Goal: Navigation & Orientation: Find specific page/section

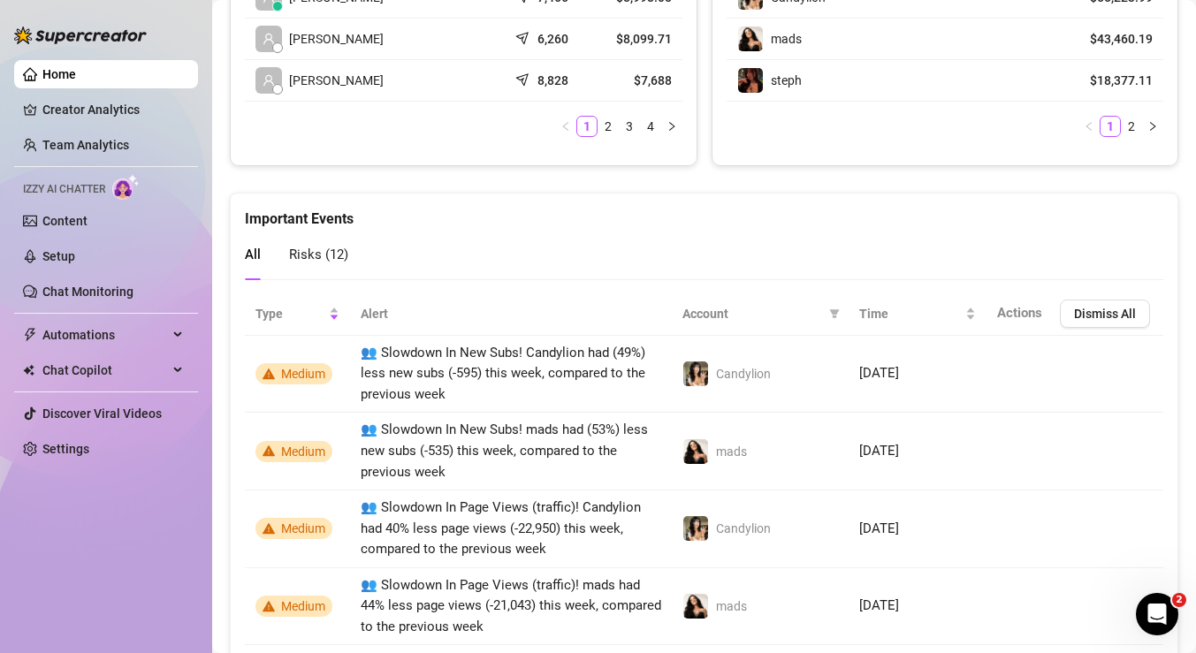
scroll to position [1004, 0]
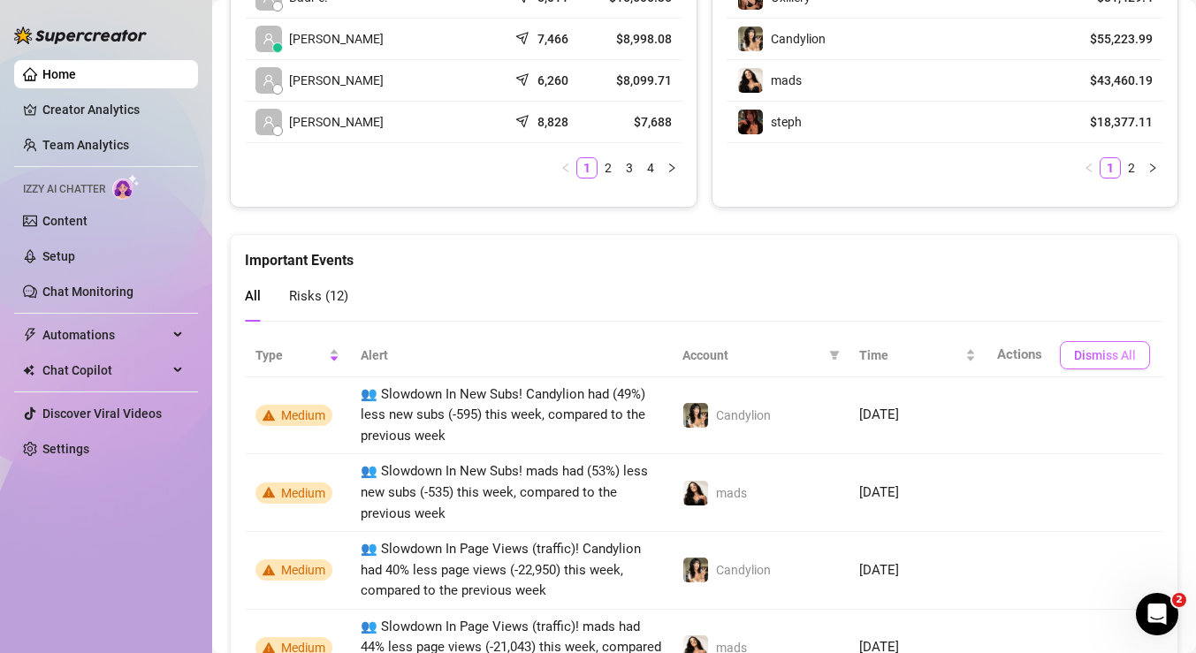
click at [1076, 348] on span "Dismiss All" at bounding box center [1105, 355] width 62 height 14
click at [1090, 366] on button "Dismiss All" at bounding box center [1105, 355] width 90 height 28
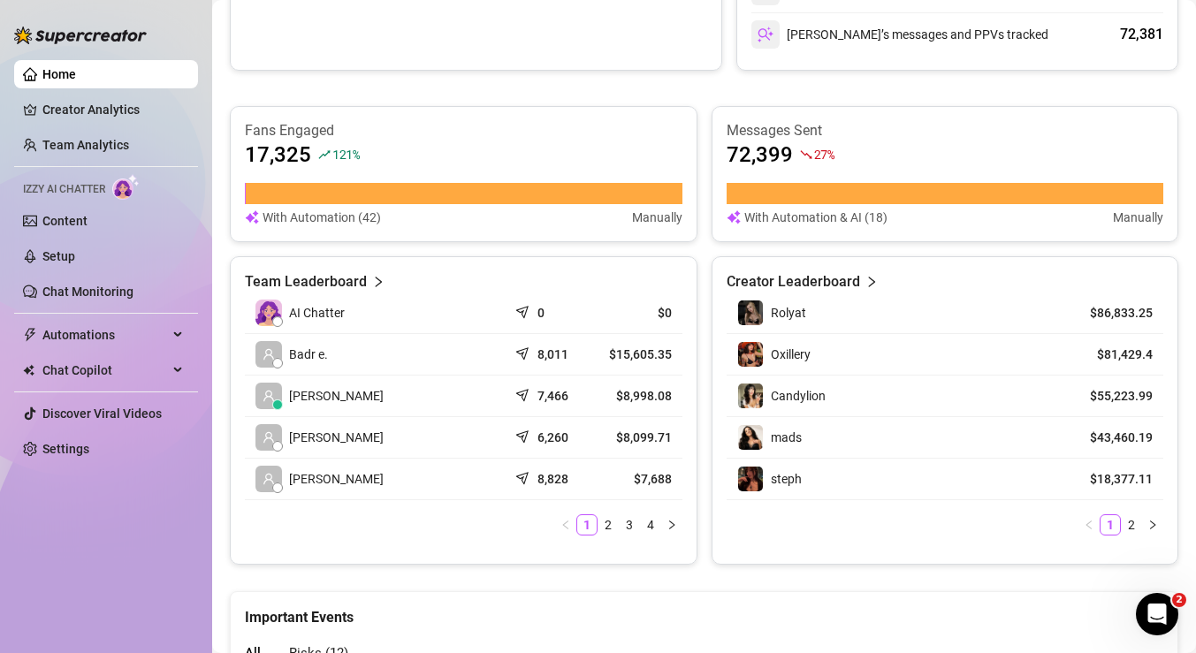
scroll to position [601, 0]
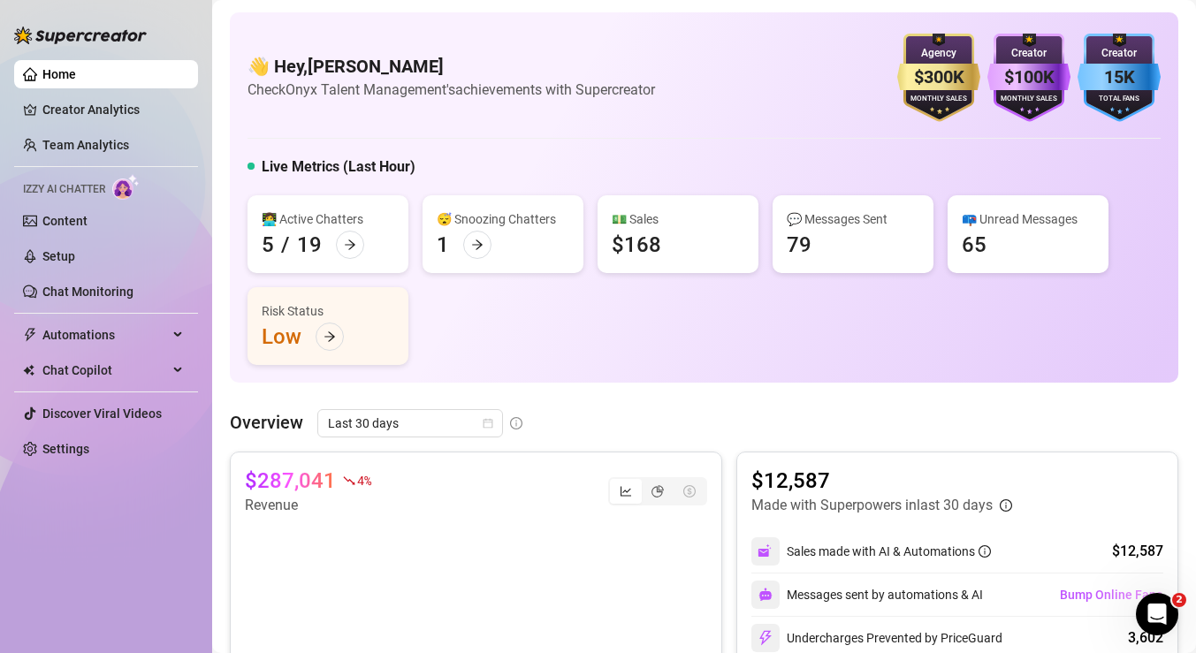
click at [736, 458] on div "$12,587 Made with Superpowers in last 30 days Sales made with AI & Automations …" at bounding box center [957, 585] width 442 height 266
